Goal: Task Accomplishment & Management: Manage account settings

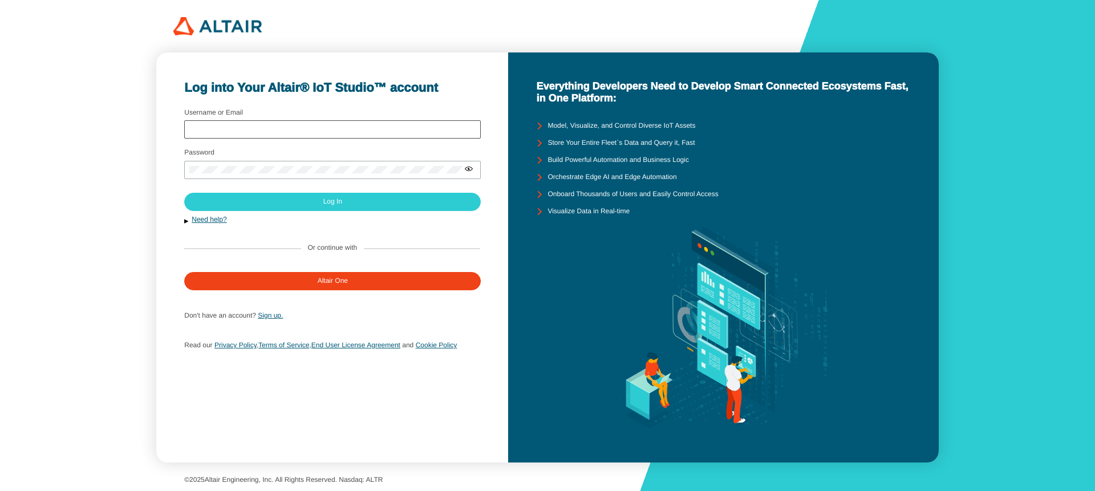
type input "abodas"
click at [345, 124] on div "abodas" at bounding box center [332, 129] width 297 height 18
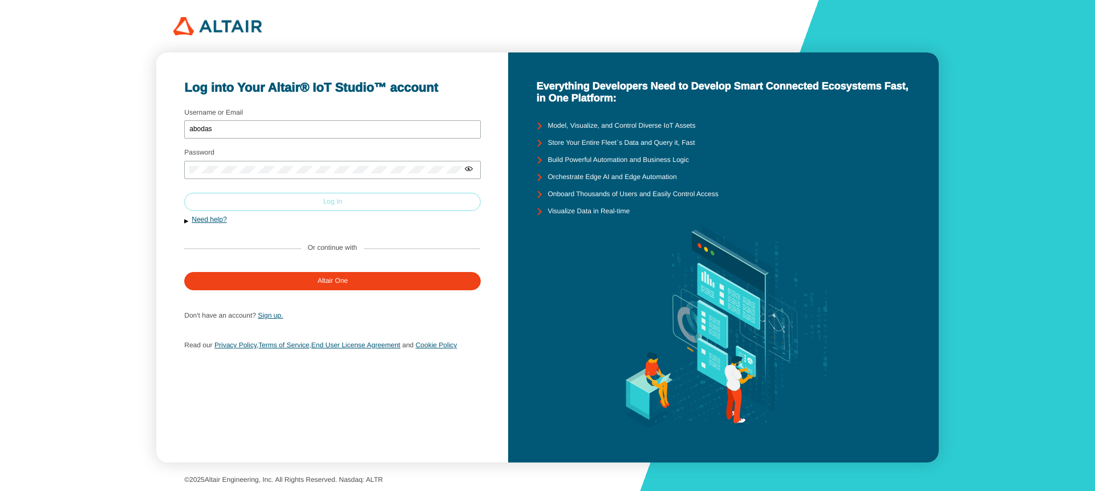
click at [319, 203] on paper-button "Log In" at bounding box center [332, 202] width 297 height 18
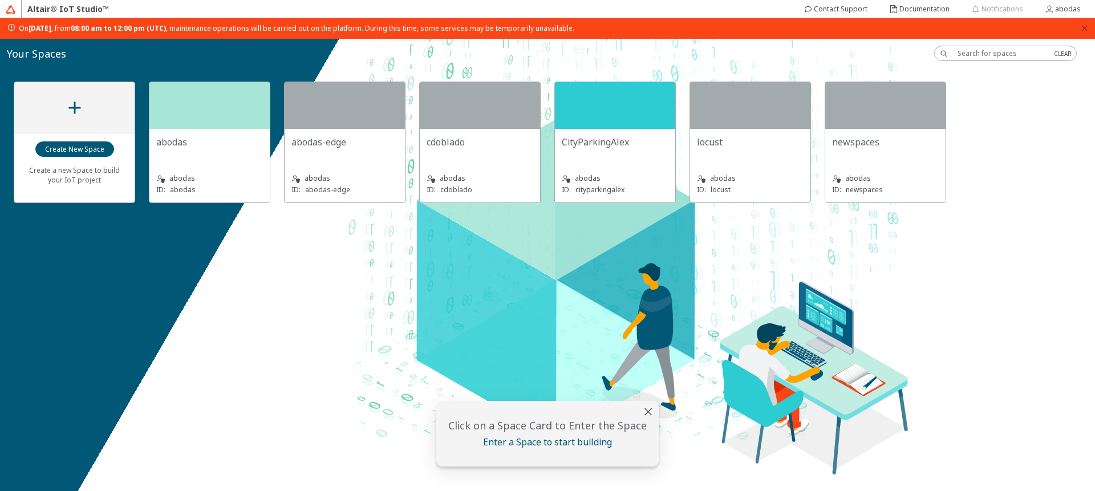
click at [71, 107] on iron-icon at bounding box center [74, 108] width 21 height 21
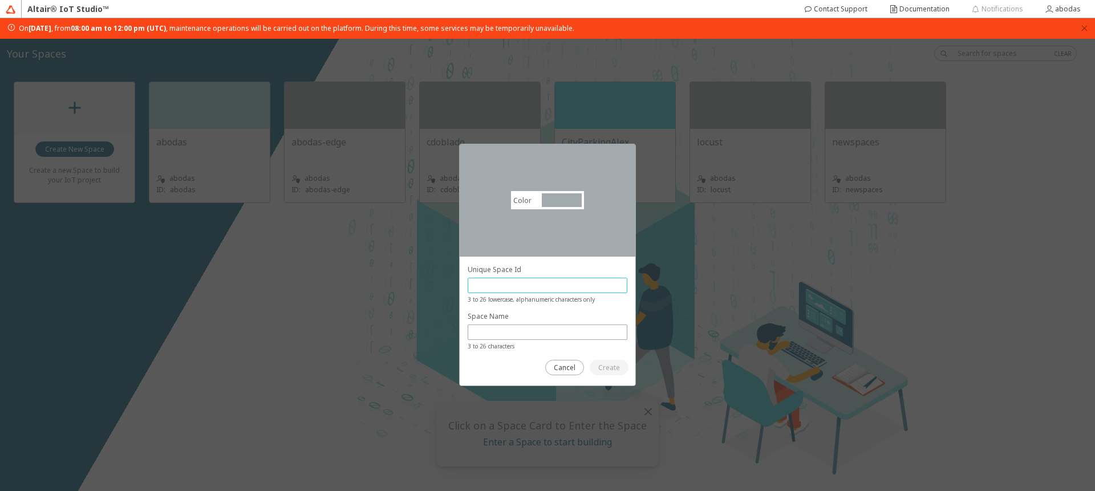
click at [516, 284] on input "text" at bounding box center [547, 286] width 149 height 10
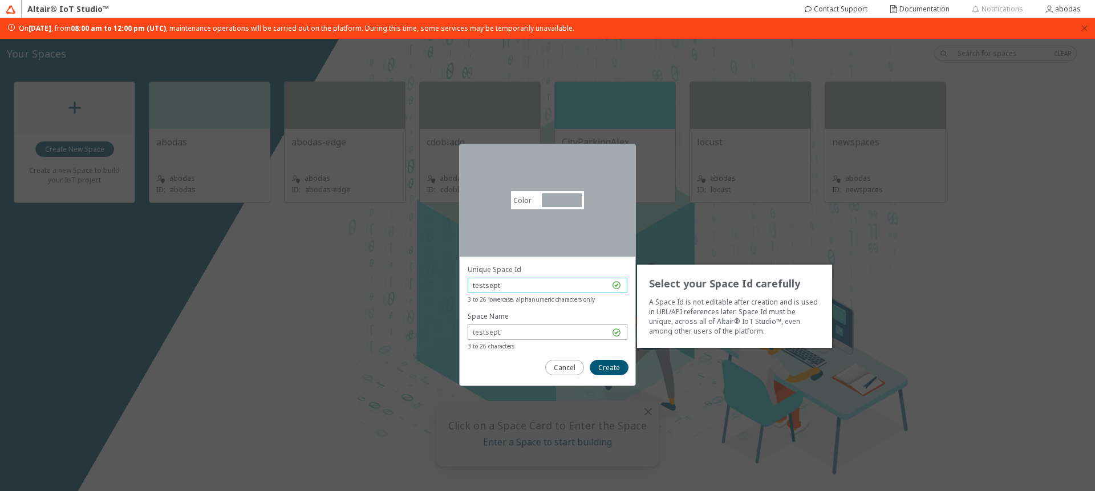
type input "testsept"
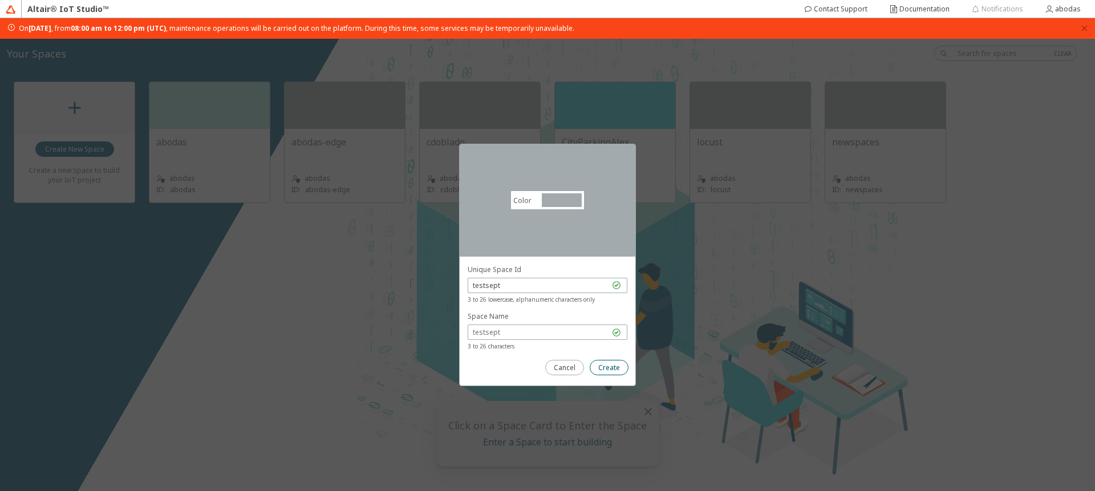
click at [612, 373] on paper-button "Create" at bounding box center [609, 367] width 39 height 15
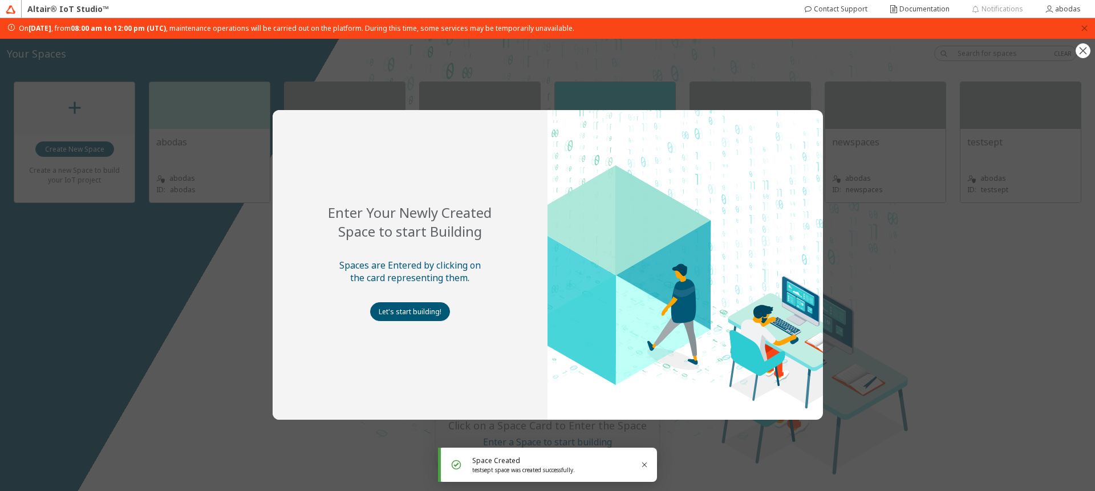
click at [927, 322] on div "Enter Your Newly Created Space to start Building Spaces are Entered by clicking…" at bounding box center [547, 265] width 1095 height 452
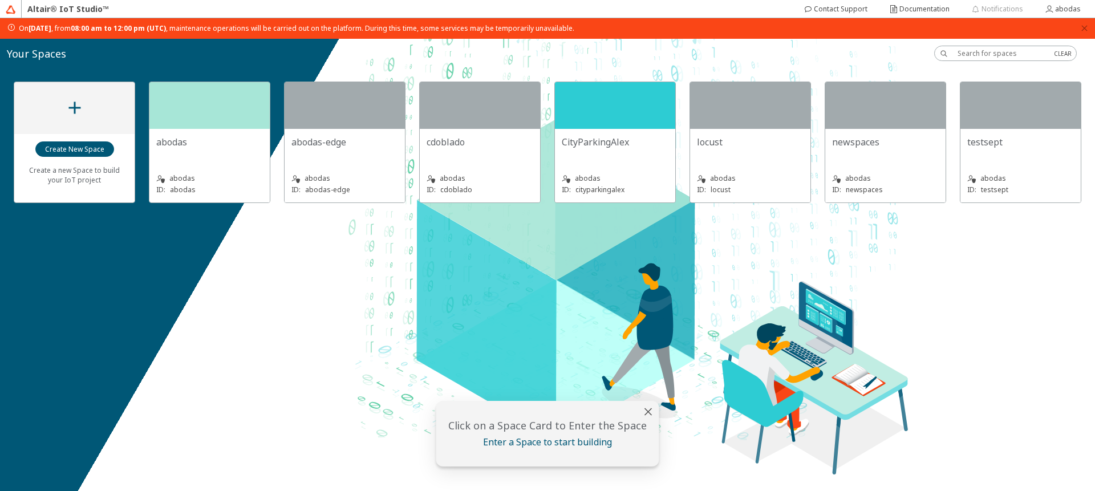
click at [1015, 146] on div "testsept" at bounding box center [1020, 142] width 107 height 13
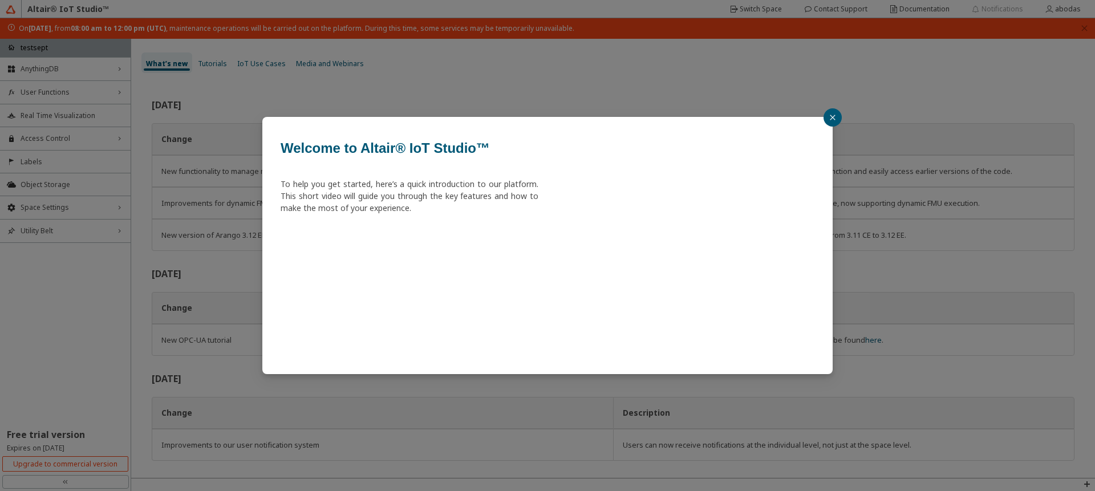
click at [825, 116] on button "button" at bounding box center [833, 117] width 18 height 18
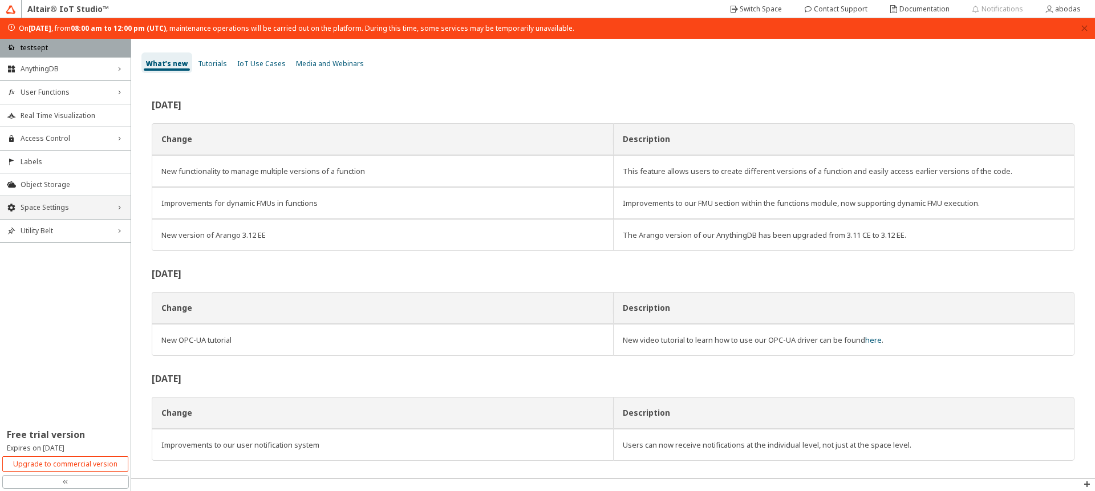
click at [81, 217] on div "Space Settings right_chevron" at bounding box center [65, 207] width 131 height 23
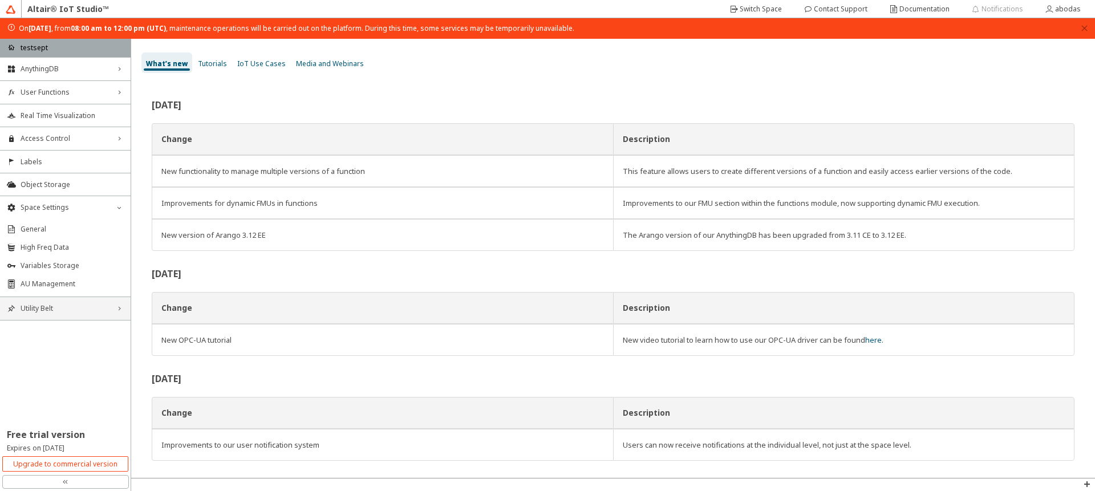
click at [77, 307] on span "Utility Belt" at bounding box center [66, 308] width 90 height 9
click at [87, 206] on span "Space Settings" at bounding box center [66, 207] width 90 height 9
click at [93, 233] on span "Utility Belt" at bounding box center [66, 230] width 90 height 9
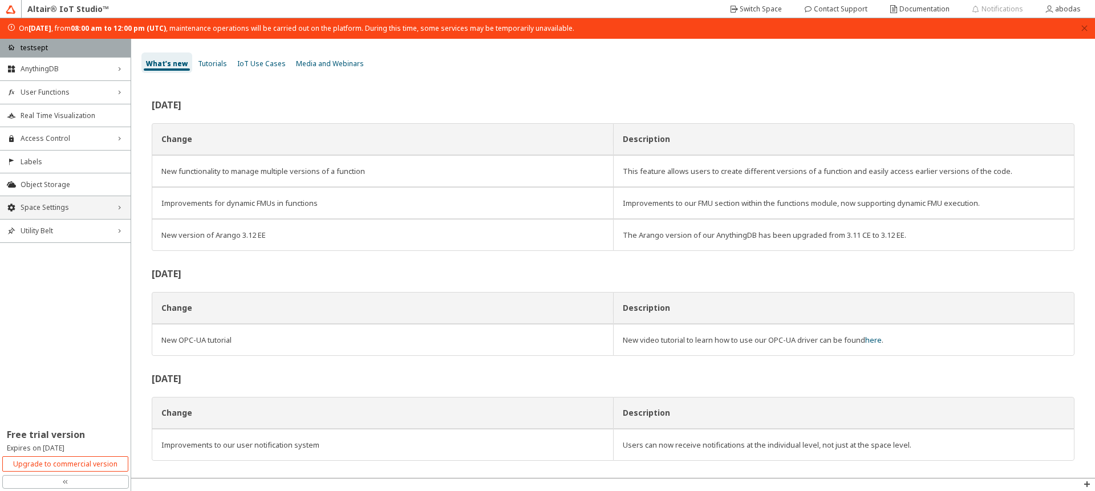
click at [95, 213] on div "Space Settings right_chevron" at bounding box center [65, 207] width 131 height 23
click at [92, 232] on span "General" at bounding box center [72, 229] width 103 height 9
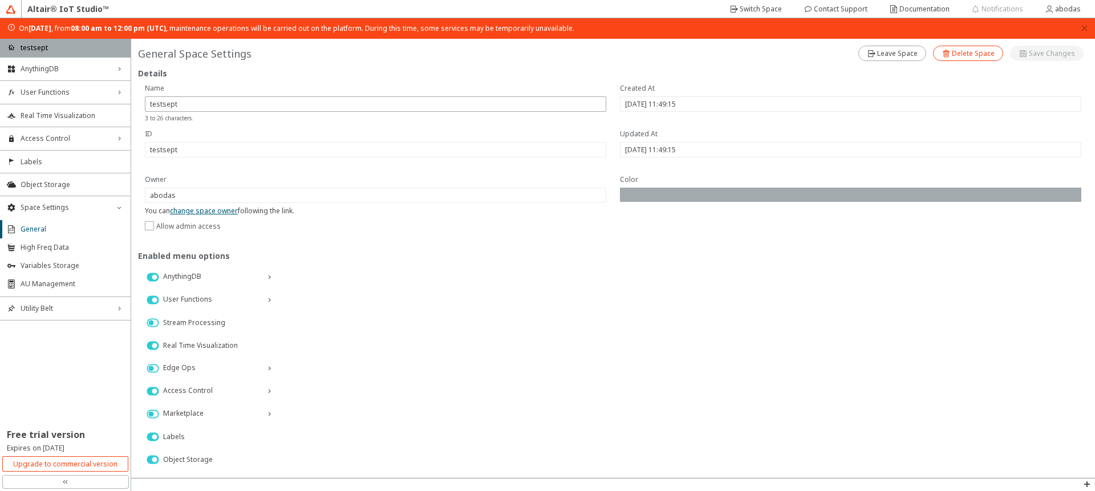
click at [944, 54] on iron-icon at bounding box center [947, 53] width 10 height 9
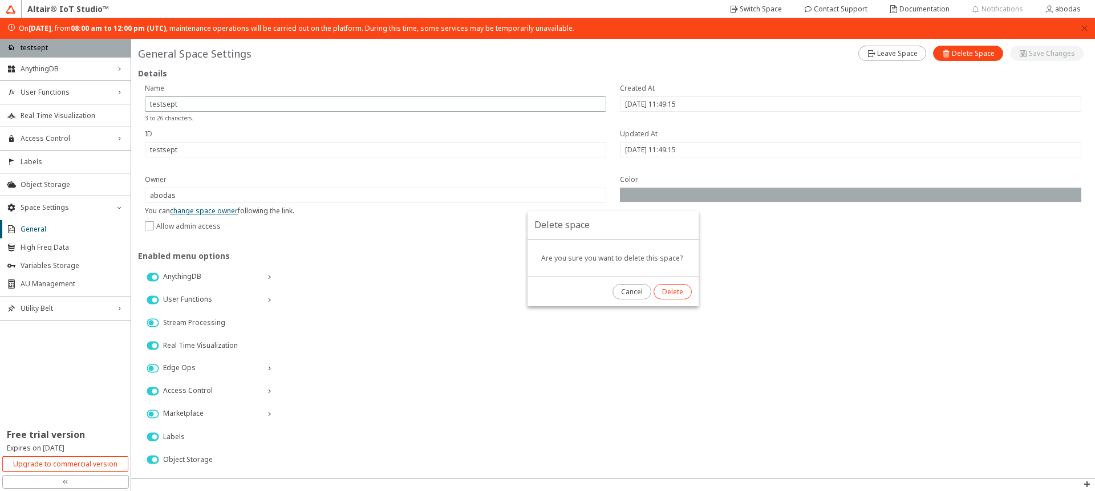
click at [0, 0] on slot "Delete" at bounding box center [0, 0] width 0 height 0
